Goal: Task Accomplishment & Management: Manage account settings

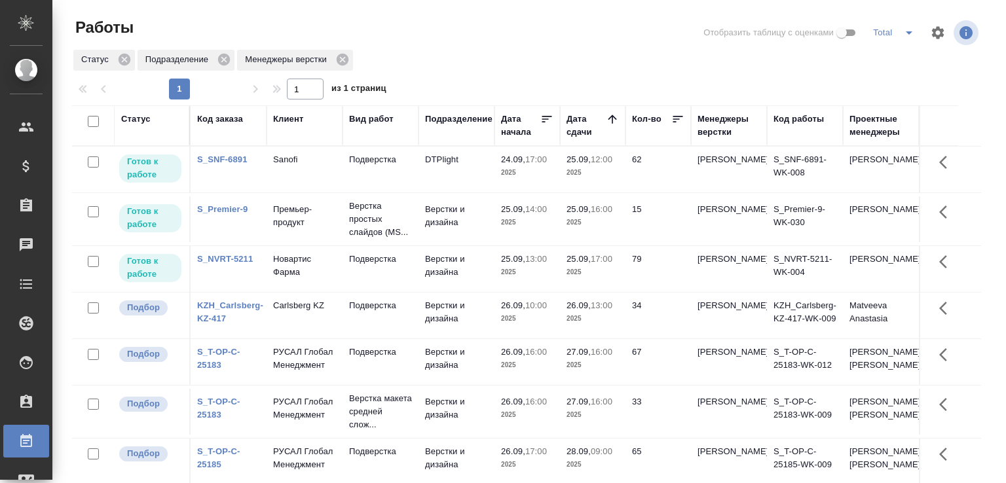
scroll to position [101, 0]
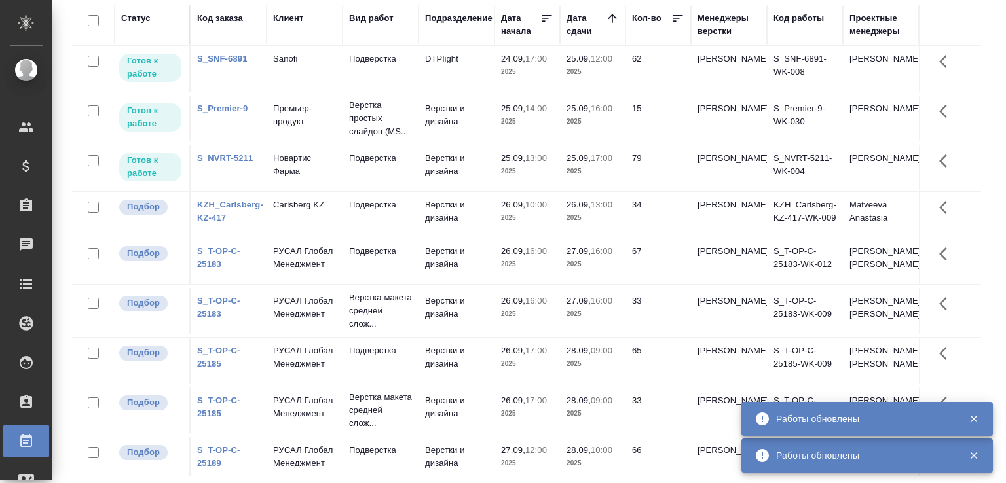
click at [278, 67] on td "Sanofi" at bounding box center [304, 69] width 76 height 46
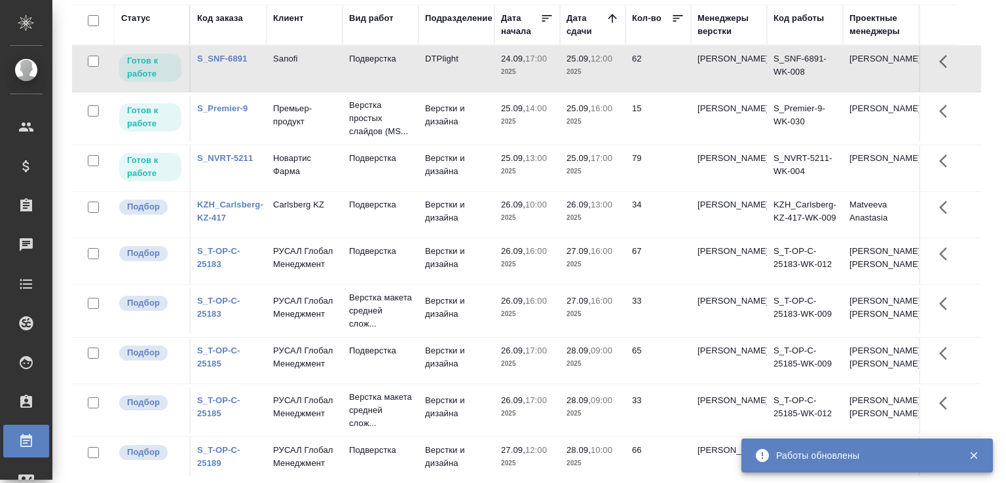
click at [278, 67] on td "Sanofi" at bounding box center [304, 69] width 76 height 46
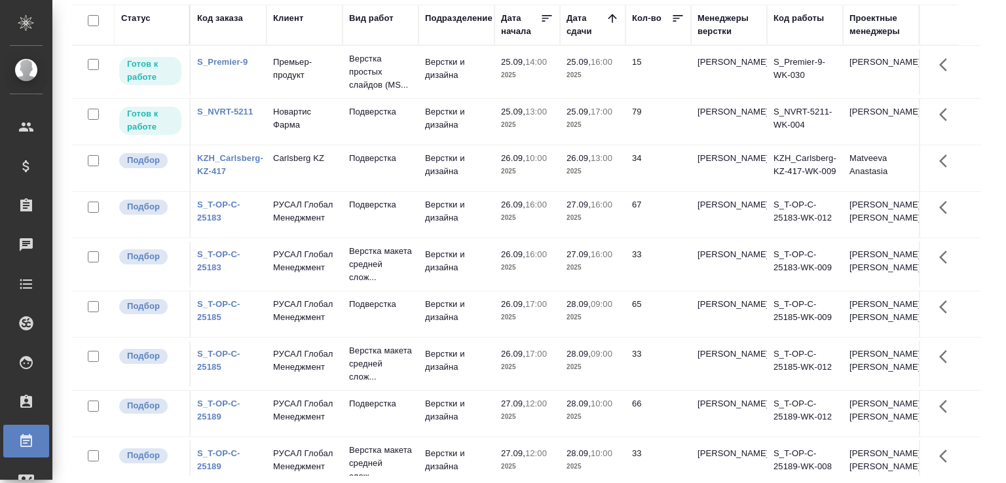
click at [986, 266] on div "Работы Отобразить таблицу с оценками Total Статус Подразделение Менеджеры верст…" at bounding box center [532, 191] width 934 height 584
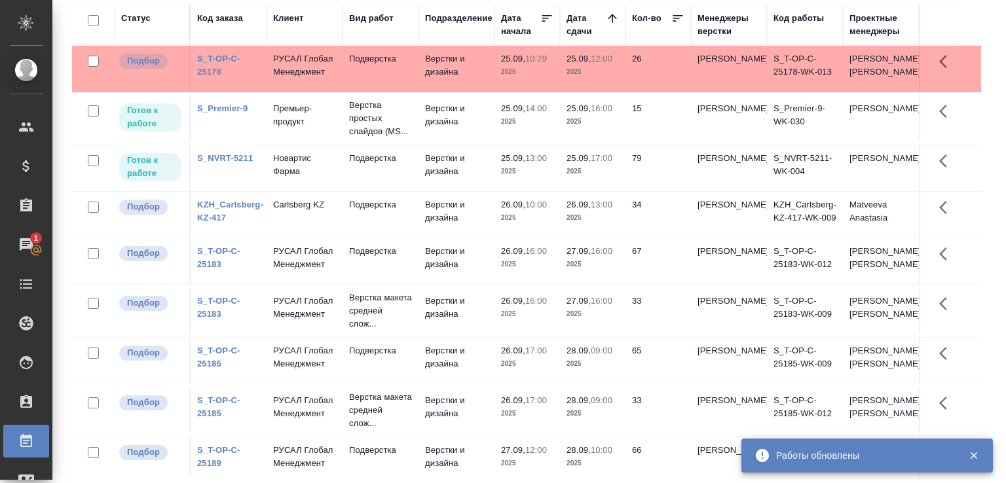
click at [436, 73] on td "Верстки и дизайна" at bounding box center [456, 69] width 76 height 46
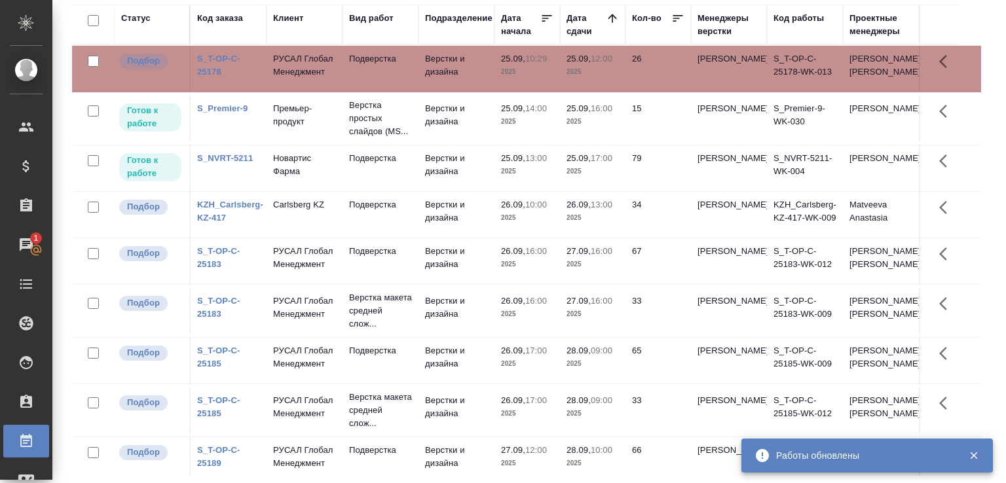
click at [436, 73] on td "Верстки и дизайна" at bounding box center [456, 69] width 76 height 46
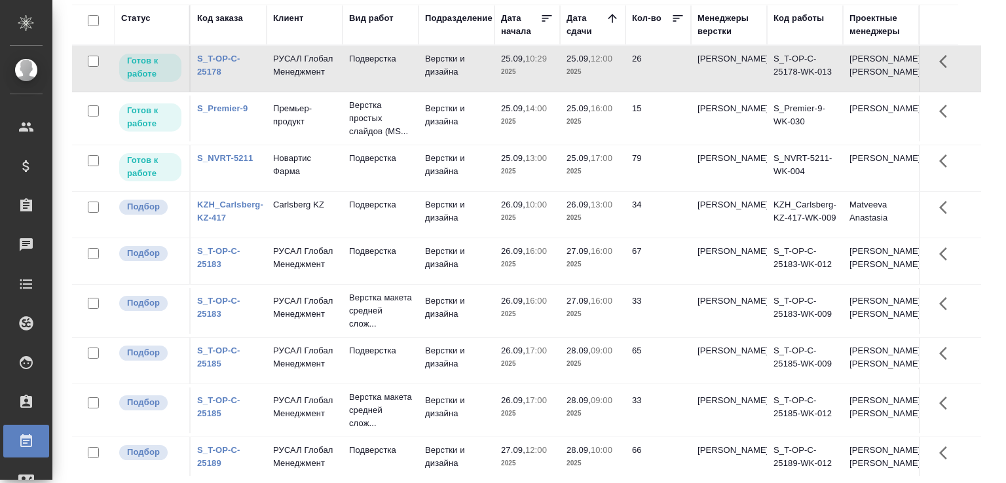
click at [985, 208] on div "Работы Отобразить таблицу с оценками Total Статус Подразделение Менеджеры верст…" at bounding box center [532, 191] width 934 height 584
click at [974, 202] on div "Статус Код заказа Клиент Вид работ Подразделение Дата начала Дата сдачи Кол-во …" at bounding box center [531, 240] width 919 height 471
click at [980, 338] on div "Статус Код заказа Клиент Вид работ Подразделение Дата начала Дата сдачи Кол-во …" at bounding box center [531, 240] width 919 height 471
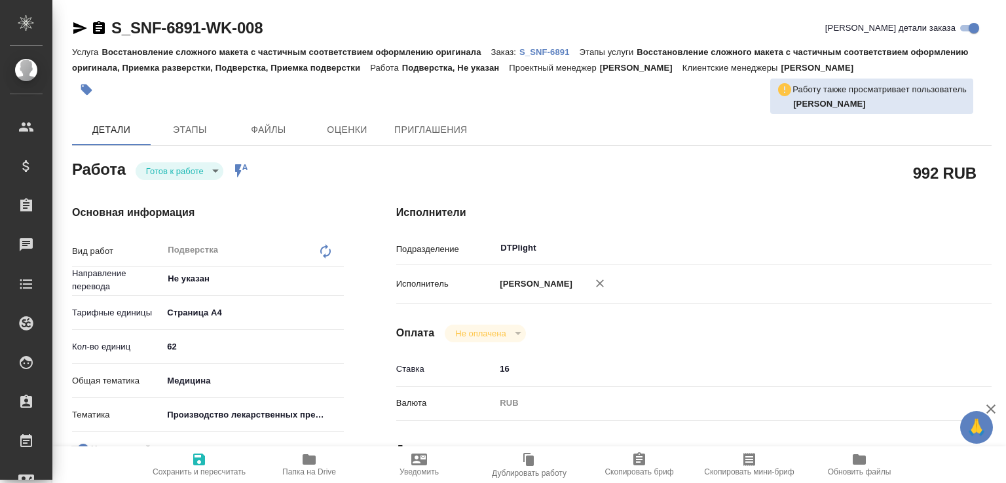
click at [519, 51] on p "Заказ:" at bounding box center [505, 52] width 28 height 10
click at [538, 51] on p "S_SNF-6891" at bounding box center [549, 52] width 60 height 10
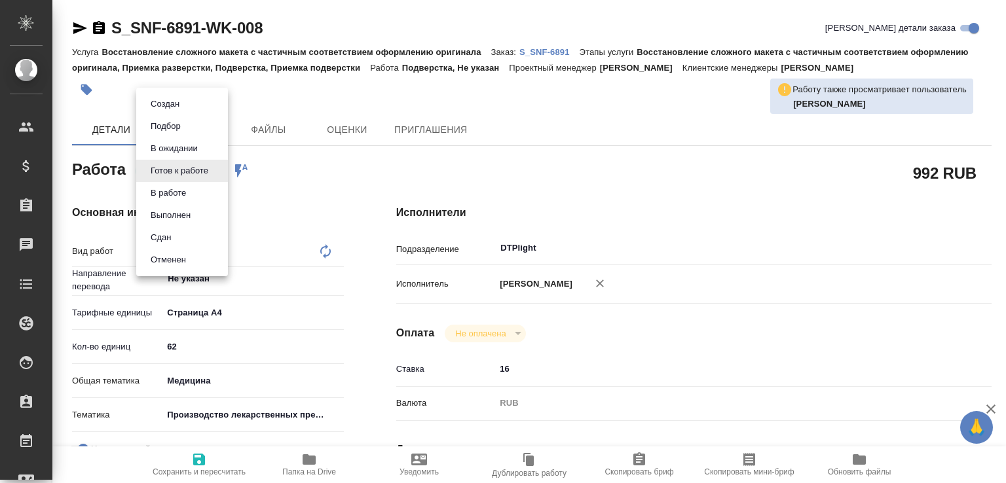
click at [209, 168] on body "🙏 .cls-1 fill:#fff; AWATERA Малофеева Екатерина e.malofeeva Клиенты Спецификаци…" at bounding box center [503, 241] width 1006 height 483
click at [193, 191] on li "В работе" at bounding box center [182, 193] width 92 height 22
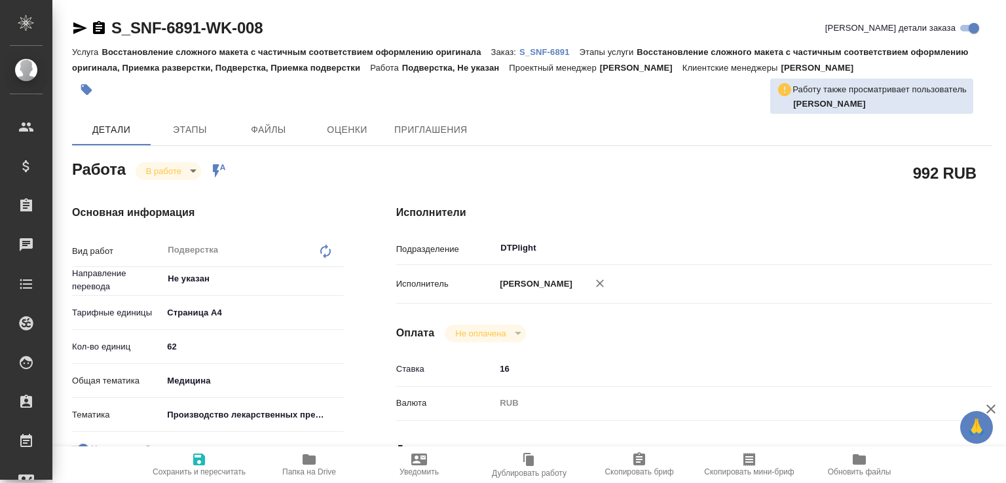
type textarea "x"
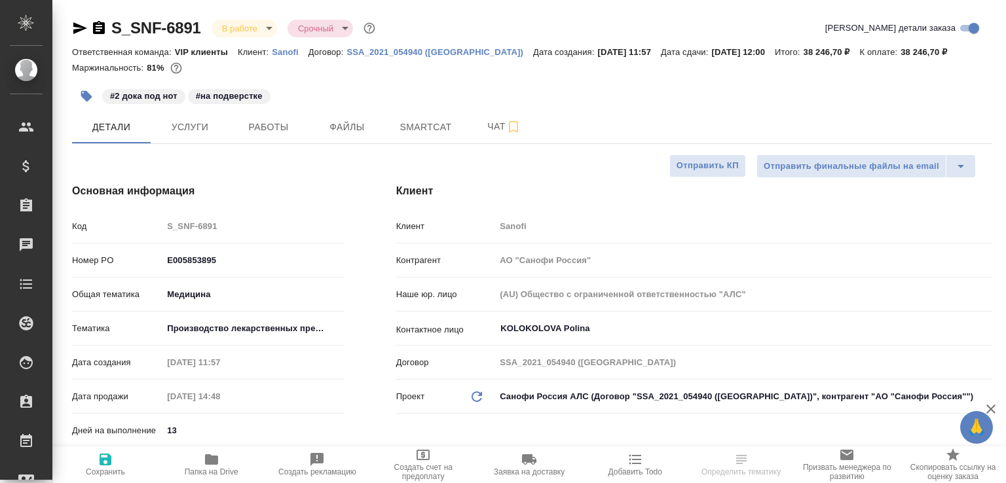
select select "RU"
drag, startPoint x: 272, startPoint y: 125, endPoint x: 274, endPoint y: 141, distance: 16.4
click at [273, 126] on span "Работы" at bounding box center [268, 127] width 63 height 16
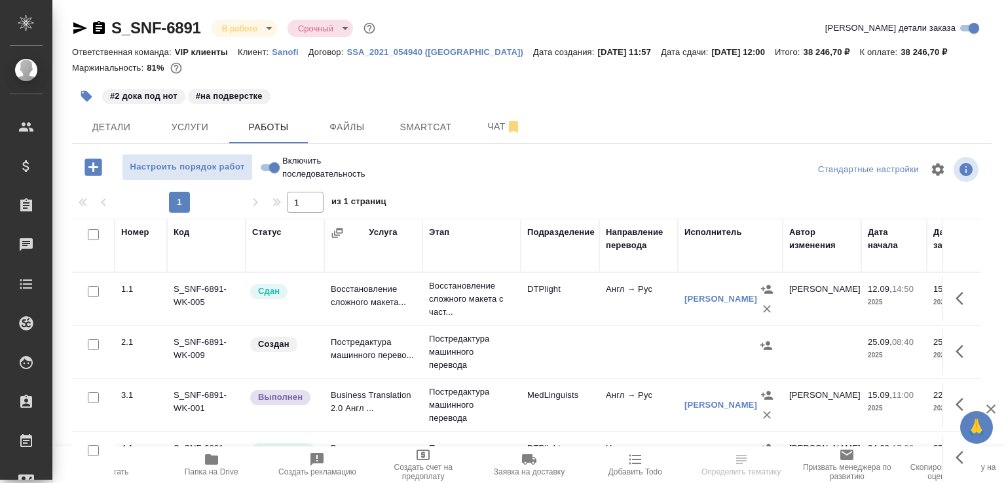
click at [266, 168] on input "Включить последовательность" at bounding box center [274, 168] width 47 height 16
checkbox input "true"
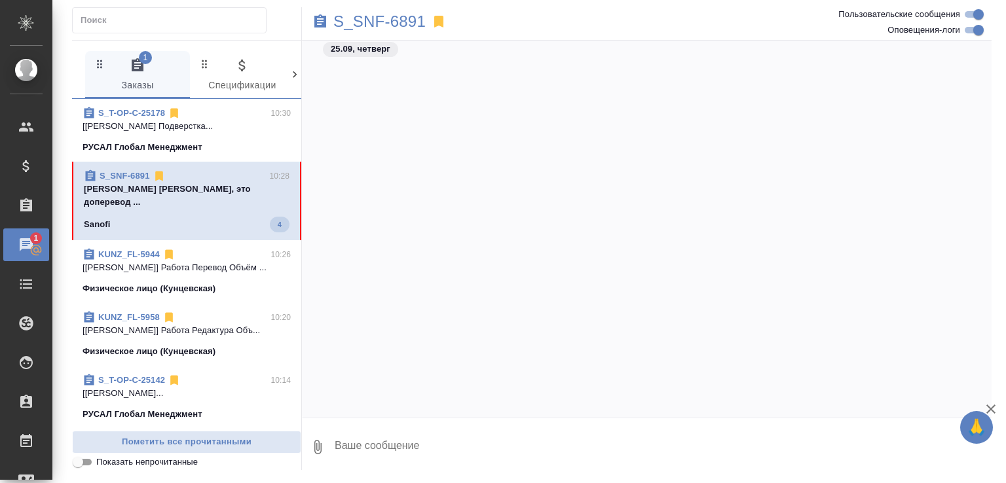
scroll to position [12548, 0]
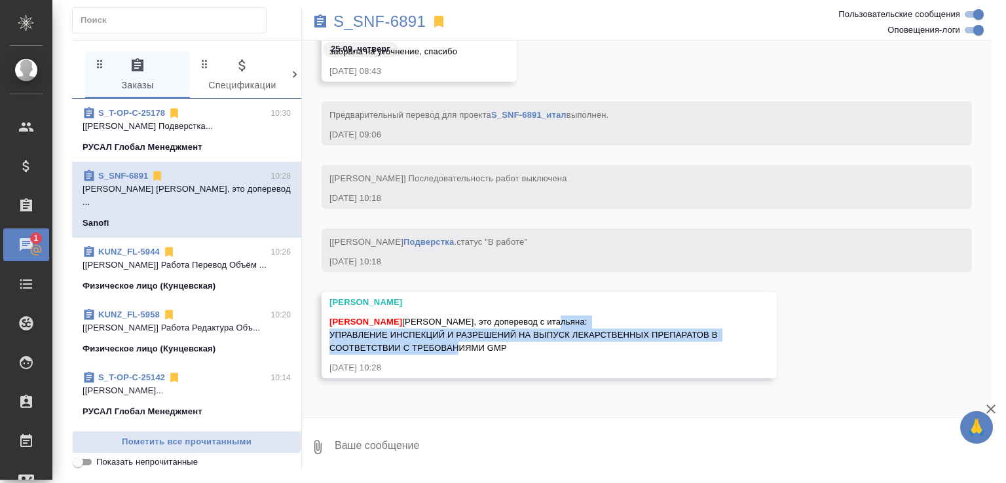
drag, startPoint x: 329, startPoint y: 333, endPoint x: 566, endPoint y: 345, distance: 238.0
click at [566, 345] on div "Горшкова Валентина Малофеева Екатерина Катя, это доперевод с итальяна: УПРАВЛЕН…" at bounding box center [548, 335] width 455 height 86
copy span "УПРАВЛЕНИЕ ИНСПЕКЦИЙ И РАЗРЕШЕНИЙ НА ВЫПУСК ЛЕКАРСТВЕННЫХ ПРЕПАРАТОВ В СООТВЕТС…"
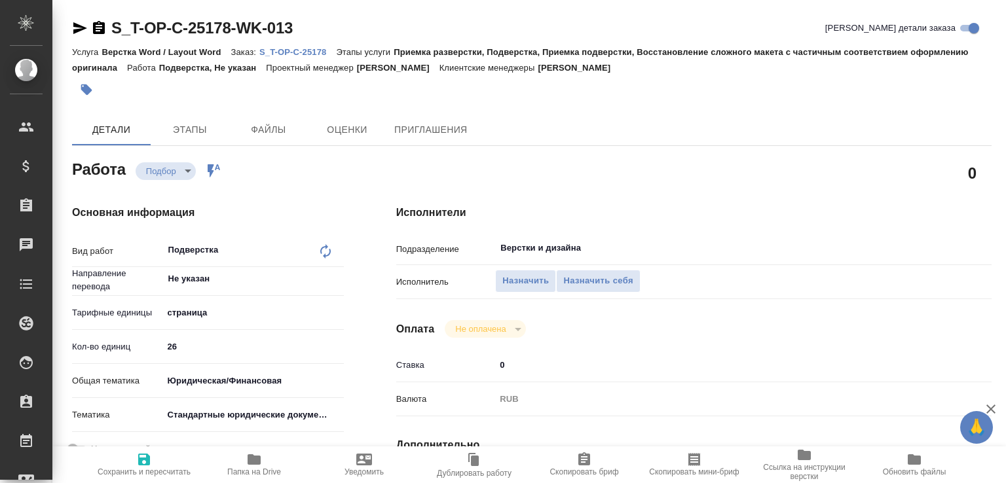
click at [297, 46] on link "S_T-OP-C-25178" at bounding box center [297, 51] width 77 height 11
click at [519, 280] on span "Назначить" at bounding box center [525, 281] width 46 height 15
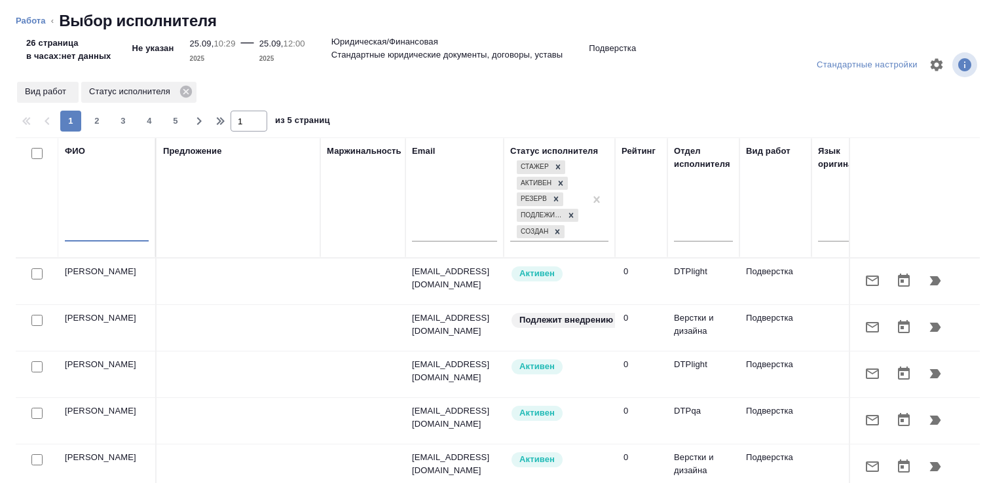
click at [122, 228] on input "text" at bounding box center [107, 233] width 84 height 16
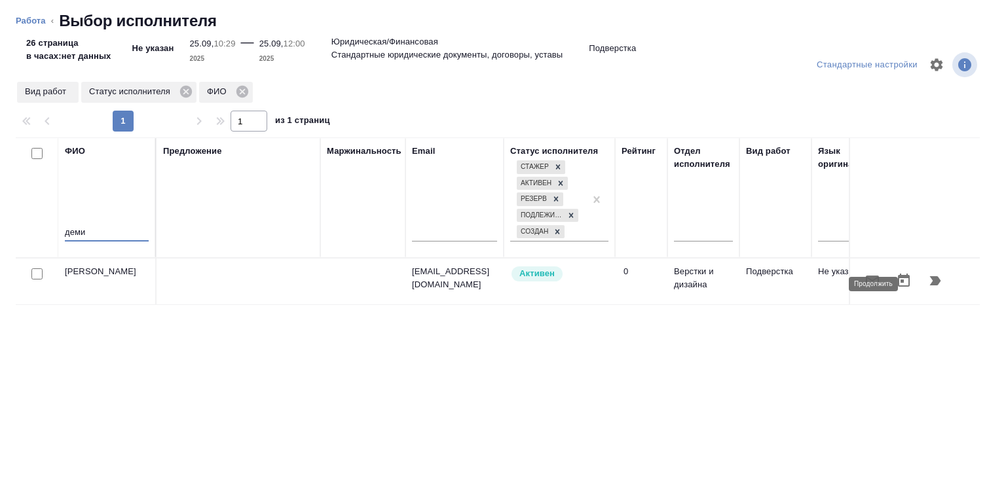
type input "деми"
click at [930, 280] on icon "button" at bounding box center [935, 280] width 11 height 9
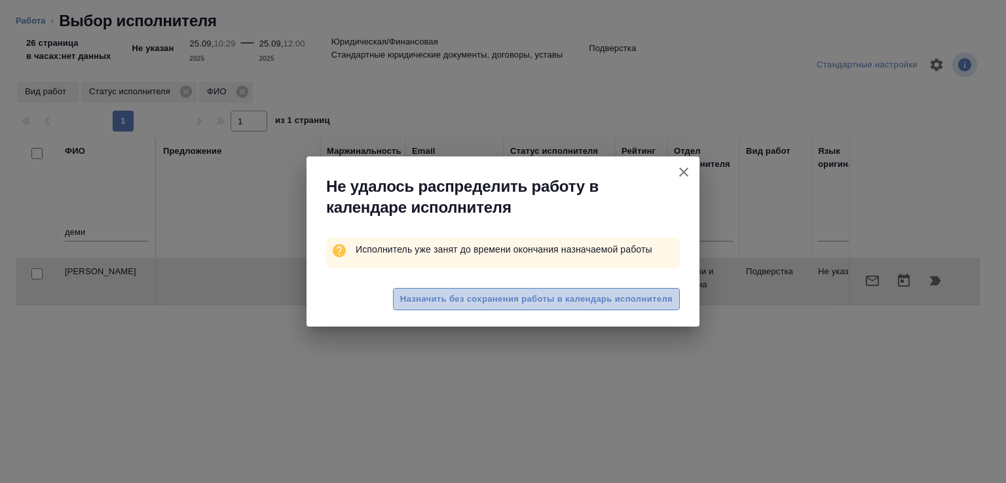
click at [526, 299] on span "Назначить без сохранения работы в календарь исполнителя" at bounding box center [536, 299] width 272 height 15
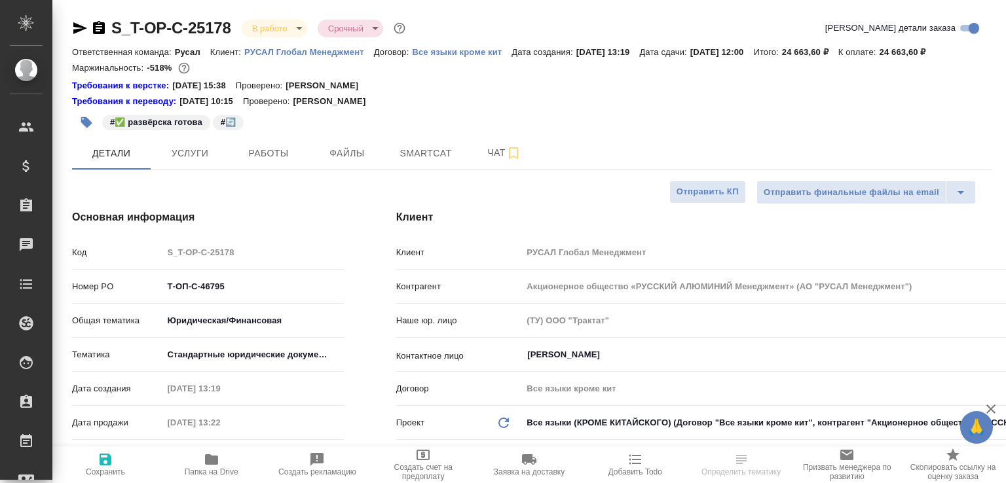
select select "RU"
click at [256, 162] on span "Работы" at bounding box center [268, 153] width 63 height 16
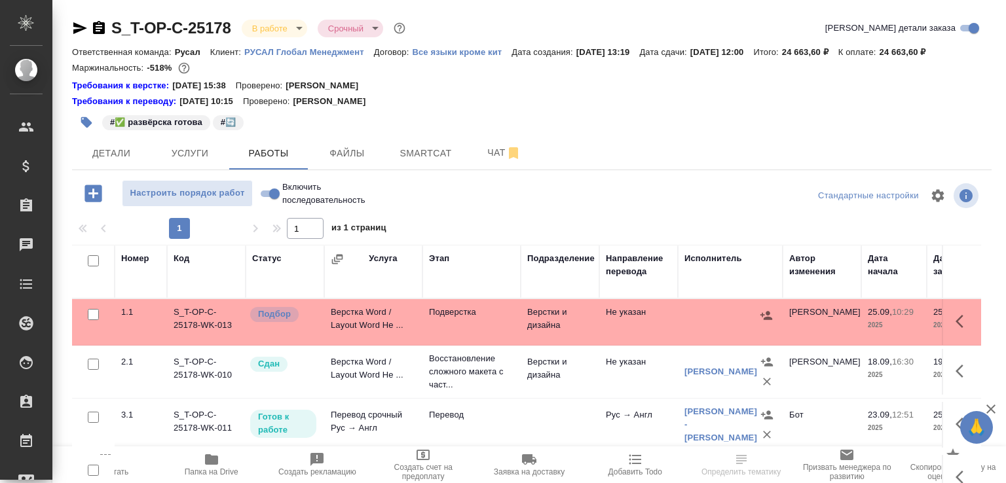
scroll to position [105, 0]
